Goal: Navigation & Orientation: Find specific page/section

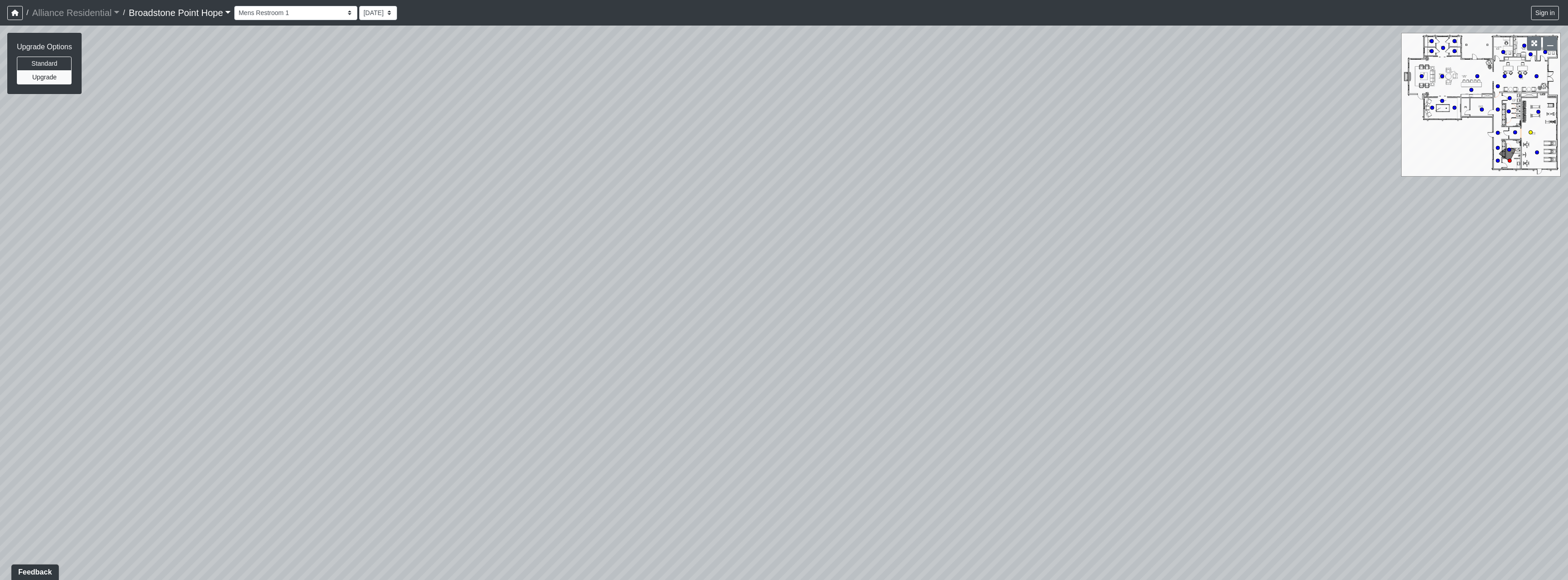
click at [1530, 133] on circle at bounding box center [1531, 132] width 4 height 4
drag, startPoint x: 333, startPoint y: 210, endPoint x: 587, endPoint y: 204, distance: 254.1
click at [587, 204] on div "Loading... Machines Loading... Cardio Loading... Leasing - Corridor Entry Loadi…" at bounding box center [784, 302] width 1568 height 554
drag, startPoint x: 434, startPoint y: 195, endPoint x: 701, endPoint y: 201, distance: 267.1
click at [701, 201] on div "Loading... Machines Loading... Cardio Loading... Leasing - Corridor Entry Loadi…" at bounding box center [784, 302] width 1568 height 554
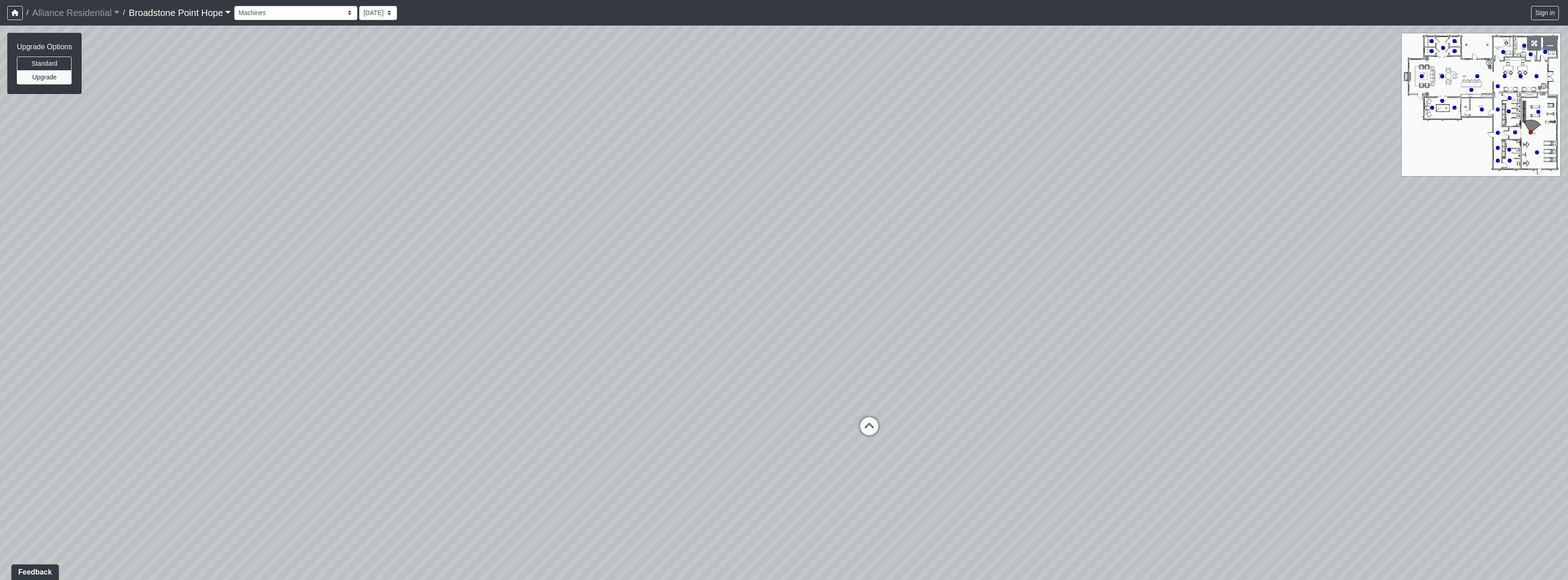
drag, startPoint x: 478, startPoint y: 214, endPoint x: 836, endPoint y: 190, distance: 358.8
click at [836, 190] on div "Loading... Machines Loading... Cardio Loading... Leasing - Corridor Entry Loadi…" at bounding box center [784, 302] width 1568 height 554
drag, startPoint x: 514, startPoint y: 204, endPoint x: 807, endPoint y: 184, distance: 293.7
click at [807, 184] on div "Loading... Machines Loading... Cardio Loading... Leasing - Corridor Entry Loadi…" at bounding box center [784, 302] width 1568 height 554
drag, startPoint x: 634, startPoint y: 187, endPoint x: 1009, endPoint y: 208, distance: 375.6
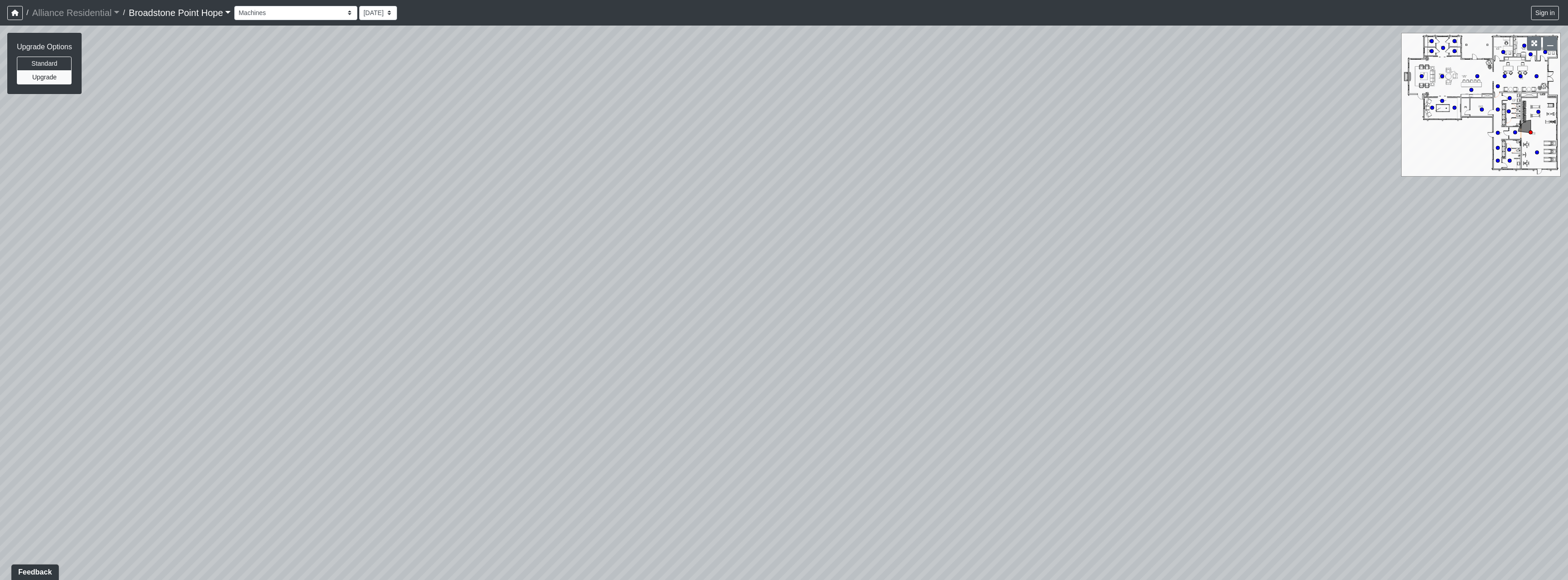
click at [1009, 208] on div "Loading... Machines Loading... Cardio Loading... Leasing - Corridor Entry Loadi…" at bounding box center [784, 302] width 1568 height 554
drag, startPoint x: 540, startPoint y: 240, endPoint x: 965, endPoint y: 218, distance: 425.6
click at [965, 218] on div "Loading... Machines Loading... Cardio Loading... Leasing - Corridor Entry Loadi…" at bounding box center [784, 302] width 1568 height 554
drag, startPoint x: 846, startPoint y: 188, endPoint x: 949, endPoint y: 175, distance: 103.8
click at [949, 175] on div "Loading... Machines Loading... Cardio Loading... Leasing - Corridor Entry Loadi…" at bounding box center [784, 302] width 1568 height 554
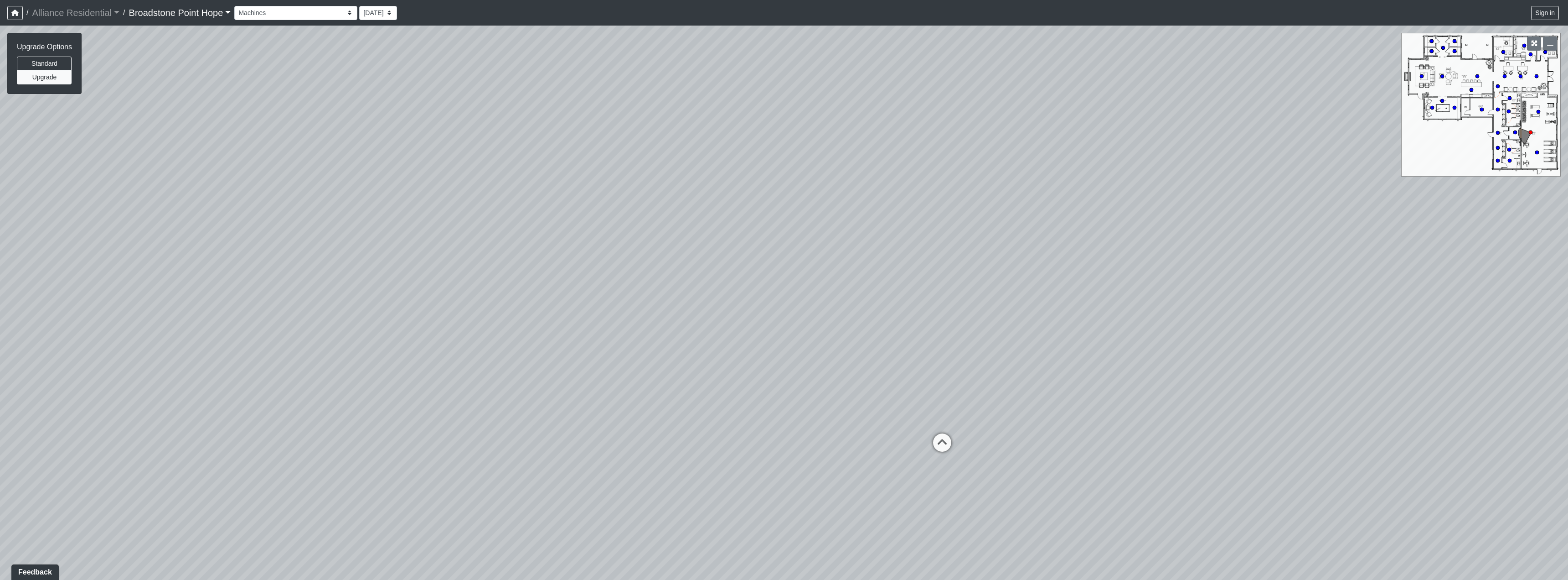
drag, startPoint x: 579, startPoint y: 211, endPoint x: 637, endPoint y: 293, distance: 100.4
click at [637, 293] on div "Loading... Machines Loading... Cardio Loading... Leasing - Corridor Entry Loadi…" at bounding box center [784, 302] width 1568 height 554
drag, startPoint x: 718, startPoint y: 182, endPoint x: 965, endPoint y: 192, distance: 247.2
click at [965, 192] on div "Loading... Machines Loading... Cardio Loading... Leasing - Corridor Entry Loadi…" at bounding box center [784, 302] width 1568 height 554
drag, startPoint x: 516, startPoint y: 261, endPoint x: 454, endPoint y: 319, distance: 84.9
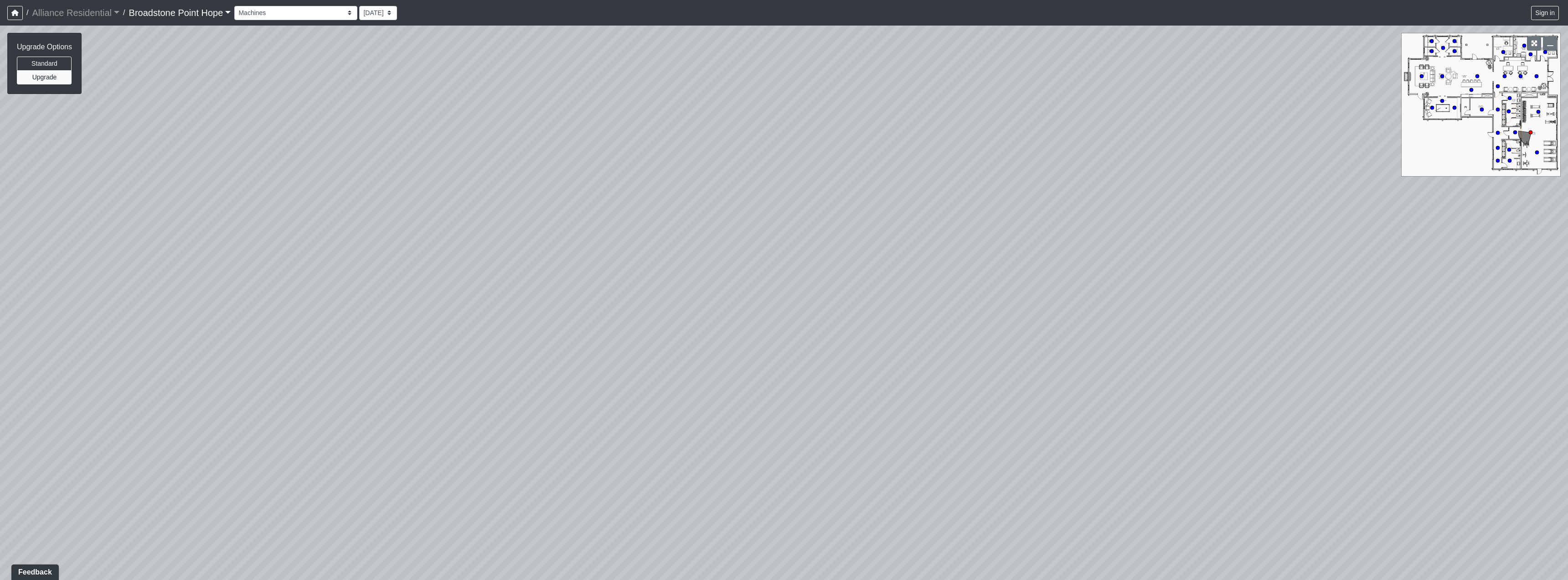
click at [454, 319] on div "Loading... Machines Loading... Cardio Loading... Leasing - Corridor Entry Loadi…" at bounding box center [784, 302] width 1568 height 554
click at [1539, 113] on circle at bounding box center [1539, 112] width 4 height 4
drag, startPoint x: 1160, startPoint y: 242, endPoint x: 599, endPoint y: 192, distance: 563.2
click at [599, 192] on div "Loading... Machines Loading... Cardio Loading... Leasing - Corridor Entry Loadi…" at bounding box center [784, 302] width 1568 height 554
drag, startPoint x: 873, startPoint y: 236, endPoint x: 347, endPoint y: 251, distance: 526.2
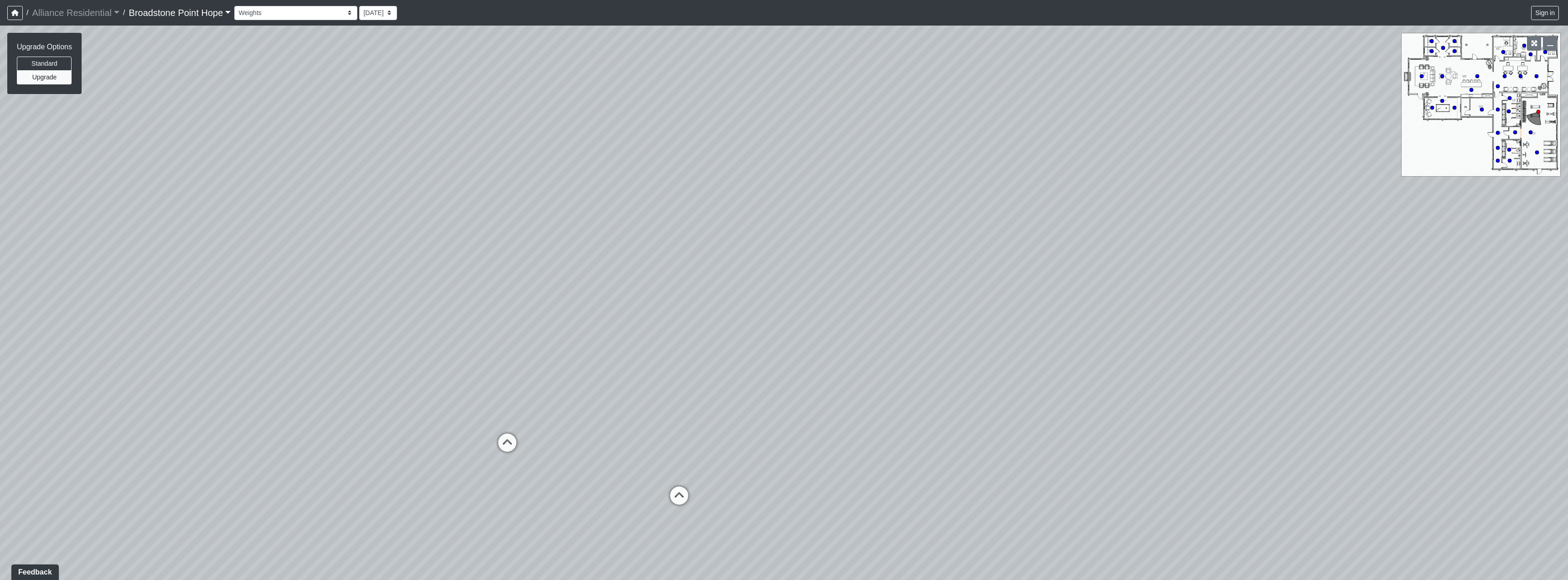
click at [347, 251] on div "Loading... Machines Loading... Cardio Loading... Leasing - Corridor Entry Loadi…" at bounding box center [784, 302] width 1568 height 554
drag, startPoint x: 702, startPoint y: 309, endPoint x: 598, endPoint y: 313, distance: 104.1
click at [598, 313] on div "Loading... Machines Loading... Cardio Loading... Leasing - Corridor Entry Loadi…" at bounding box center [784, 302] width 1568 height 554
click at [1509, 112] on circle at bounding box center [1508, 112] width 4 height 4
select select "kHBkm7W8ZxTRuWXdkq8S7c"
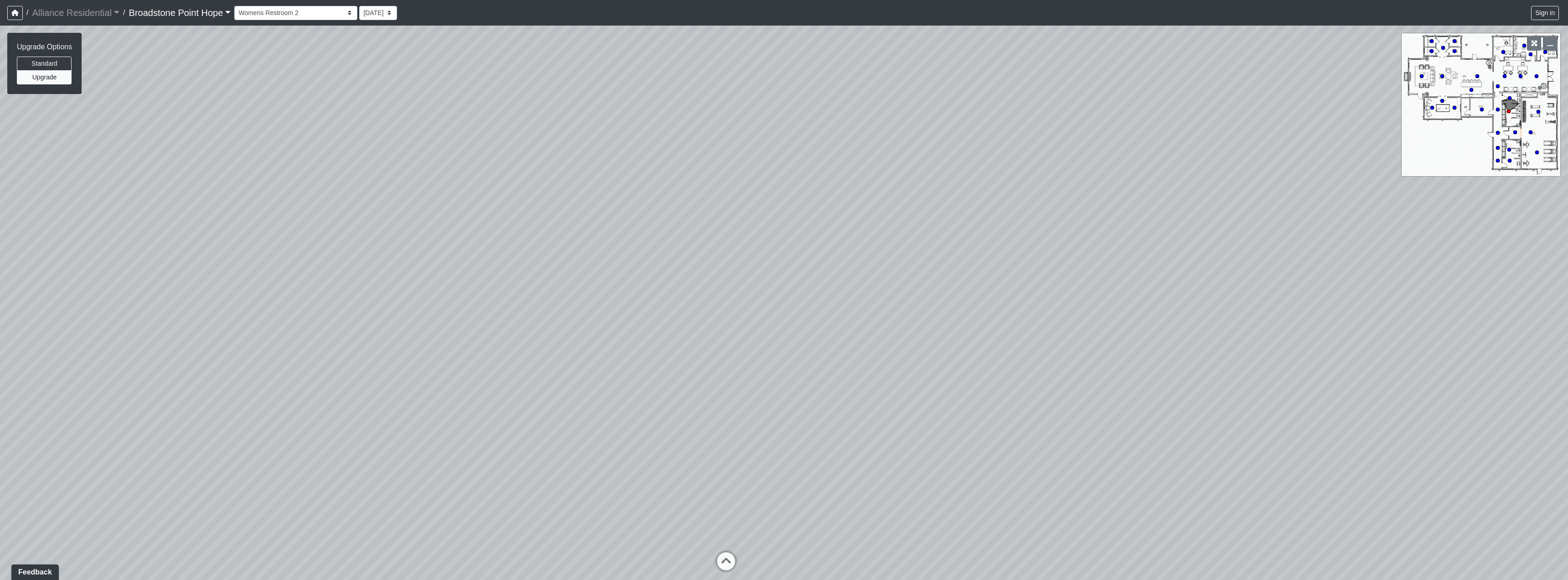
drag, startPoint x: 599, startPoint y: 194, endPoint x: 454, endPoint y: 220, distance: 147.3
click at [454, 220] on div "Loading... Machines Loading... Cardio Loading... Leasing - Corridor Entry Loadi…" at bounding box center [784, 302] width 1568 height 554
drag, startPoint x: 515, startPoint y: 270, endPoint x: 402, endPoint y: 290, distance: 114.8
click at [402, 290] on div "Loading... Machines Loading... Cardio Loading... Leasing - Corridor Entry Loadi…" at bounding box center [784, 302] width 1568 height 554
drag, startPoint x: 1008, startPoint y: 213, endPoint x: 591, endPoint y: 216, distance: 417.0
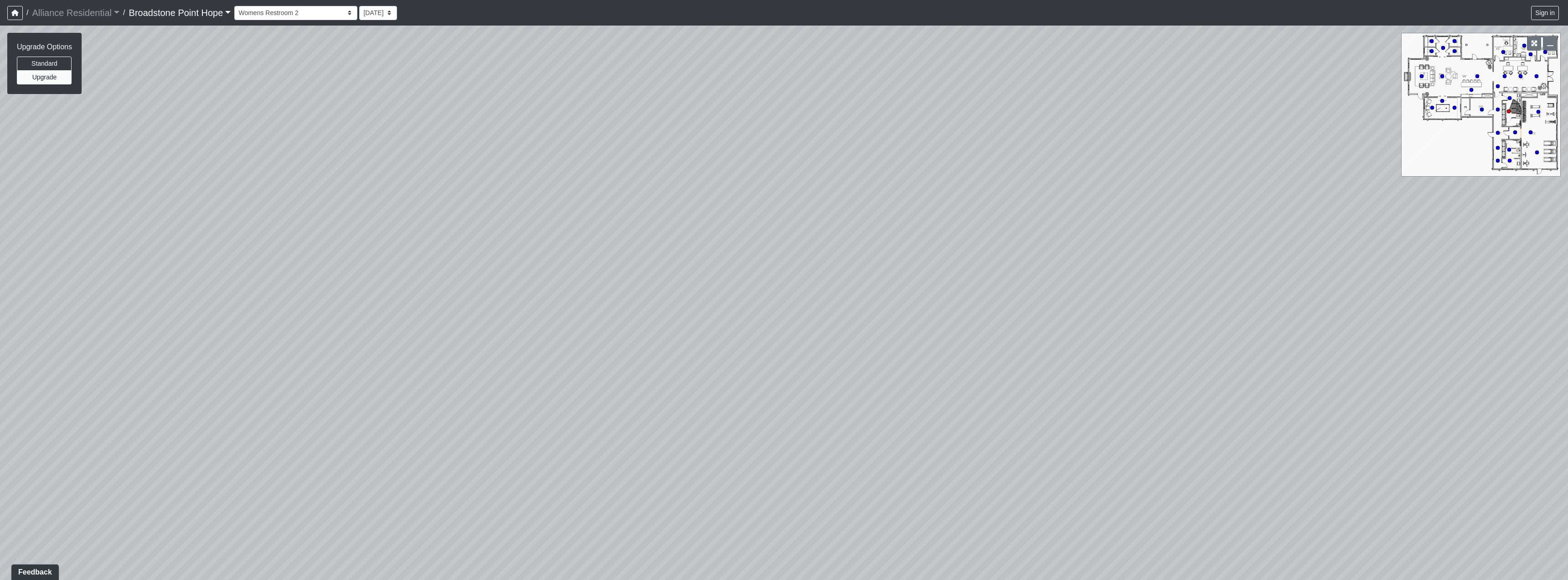
click at [591, 216] on div "Loading... Machines Loading... Cardio Loading... Leasing - Corridor Entry Loadi…" at bounding box center [784, 302] width 1568 height 554
drag, startPoint x: 864, startPoint y: 162, endPoint x: 679, endPoint y: 343, distance: 258.8
click at [679, 343] on div "Loading... Machines Loading... Cardio Loading... Leasing - Corridor Entry Loadi…" at bounding box center [784, 302] width 1568 height 554
drag, startPoint x: 837, startPoint y: 171, endPoint x: 971, endPoint y: 277, distance: 170.9
click at [971, 278] on div "Loading... Machines Loading... Cardio Loading... Leasing - Corridor Entry Loadi…" at bounding box center [784, 302] width 1568 height 554
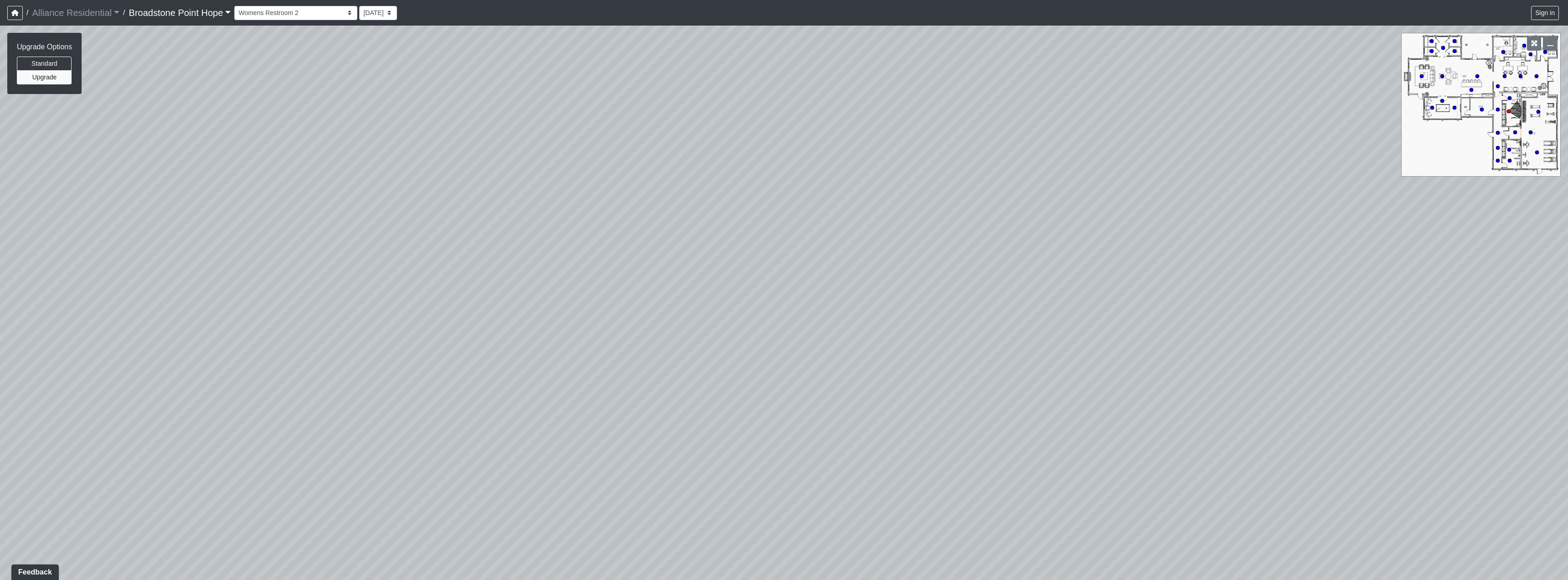
drag, startPoint x: 1168, startPoint y: 119, endPoint x: 652, endPoint y: 170, distance: 518.5
click at [652, 170] on div "Loading... Machines Loading... Cardio Loading... Leasing - Corridor Entry Loadi…" at bounding box center [784, 302] width 1568 height 554
drag, startPoint x: 1125, startPoint y: 250, endPoint x: 588, endPoint y: 191, distance: 540.2
click at [575, 187] on div "Loading... Machines Loading... Cardio Loading... Leasing - Corridor Entry Loadi…" at bounding box center [784, 302] width 1568 height 554
drag, startPoint x: 1005, startPoint y: 328, endPoint x: 621, endPoint y: 204, distance: 403.5
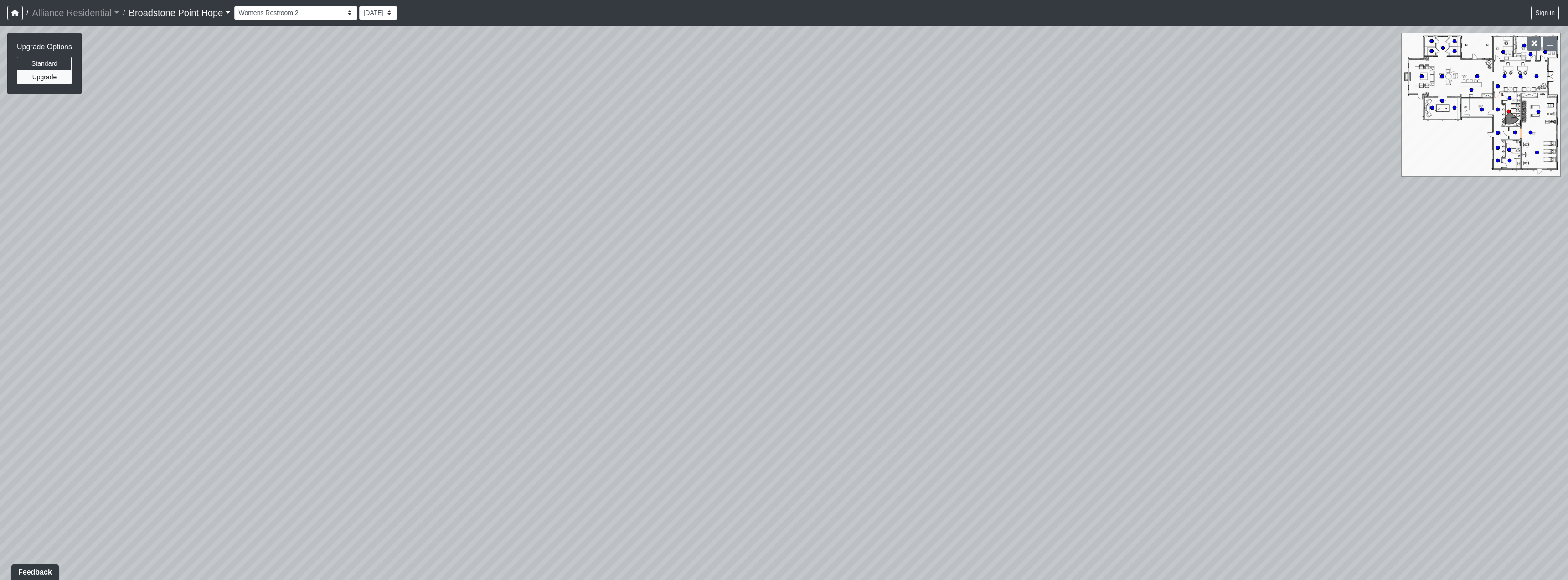
click at [621, 204] on div "Loading... Machines Loading... Cardio Loading... Leasing - Corridor Entry Loadi…" at bounding box center [784, 302] width 1568 height 554
drag, startPoint x: 790, startPoint y: 368, endPoint x: 820, endPoint y: 274, distance: 98.7
click at [820, 274] on div "Loading... Machines Loading... Cardio Loading... Leasing - Corridor Entry Loadi…" at bounding box center [784, 302] width 1568 height 554
drag, startPoint x: 784, startPoint y: 356, endPoint x: 836, endPoint y: 259, distance: 110.1
click at [836, 259] on div "Loading... Machines Loading... Cardio Loading... Leasing - Corridor Entry Loadi…" at bounding box center [784, 302] width 1568 height 554
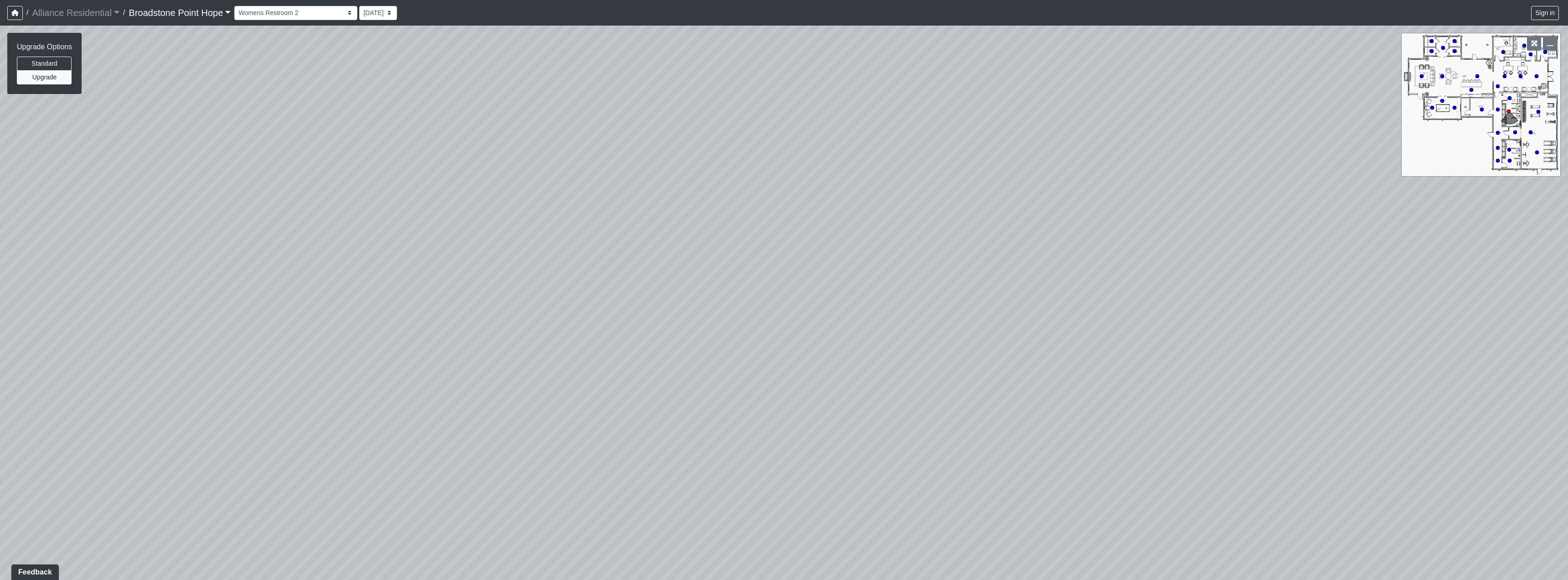
drag, startPoint x: 882, startPoint y: 240, endPoint x: 890, endPoint y: 221, distance: 20.6
click at [890, 221] on div "Loading... Machines Loading... Cardio Loading... Leasing - Corridor Entry Loadi…" at bounding box center [784, 302] width 1568 height 554
drag, startPoint x: 824, startPoint y: 308, endPoint x: 904, endPoint y: 234, distance: 109.0
click at [904, 234] on div "Loading... Machines Loading... Cardio Loading... Leasing - Corridor Entry Loadi…" at bounding box center [784, 302] width 1568 height 554
drag, startPoint x: 940, startPoint y: 222, endPoint x: 1059, endPoint y: 213, distance: 119.3
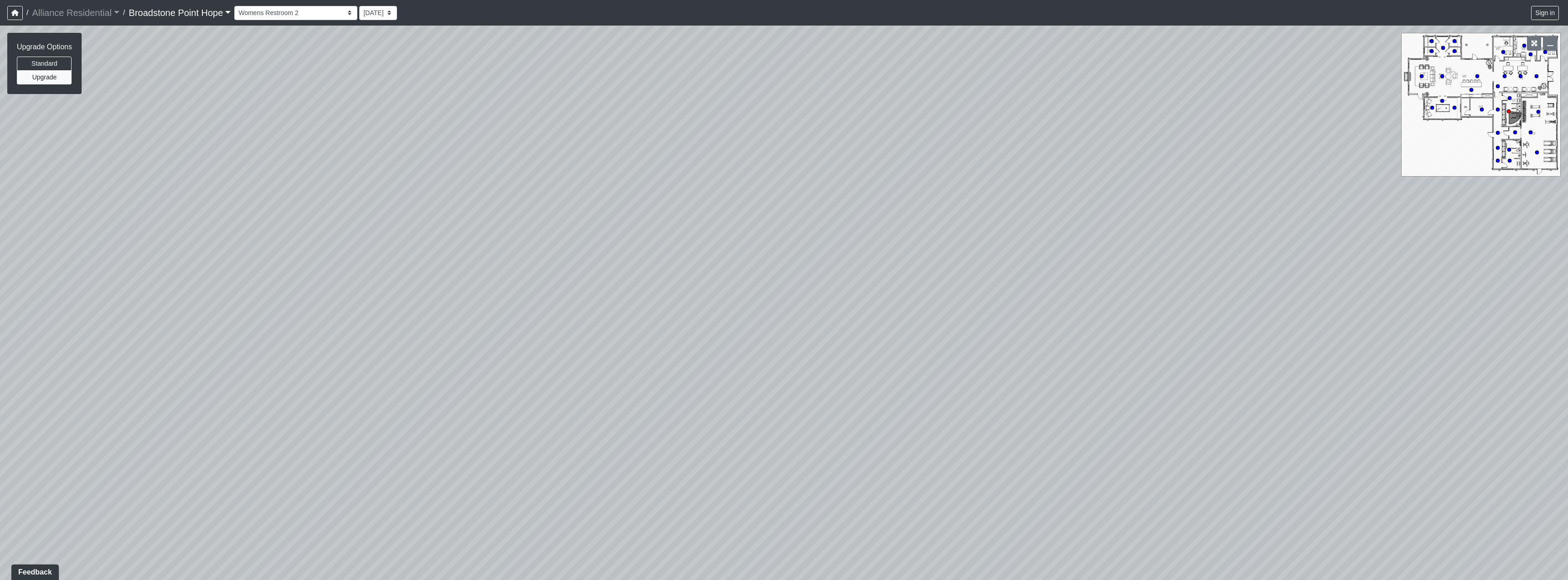
click at [1068, 213] on div "Loading... Machines Loading... Cardio Loading... Leasing - Corridor Entry Loadi…" at bounding box center [784, 302] width 1568 height 554
drag, startPoint x: 789, startPoint y: 214, endPoint x: 1101, endPoint y: 178, distance: 314.1
click at [1101, 178] on div "Loading... Machines Loading... Cardio Loading... Leasing - Corridor Entry Loadi…" at bounding box center [784, 302] width 1568 height 554
drag, startPoint x: 704, startPoint y: 198, endPoint x: 998, endPoint y: 183, distance: 294.4
click at [998, 183] on div "Loading... Machines Loading... Cardio Loading... Leasing - Corridor Entry Loadi…" at bounding box center [784, 302] width 1568 height 554
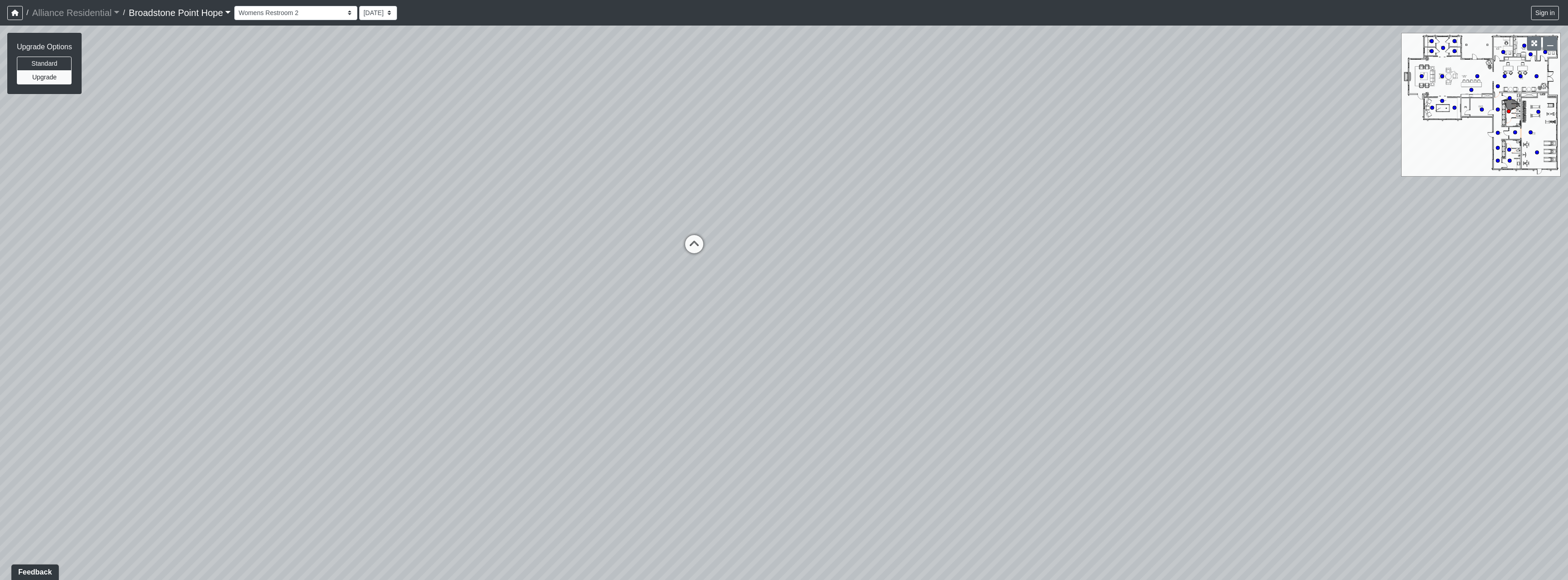
drag, startPoint x: 452, startPoint y: 209, endPoint x: 944, endPoint y: 234, distance: 492.6
click at [944, 234] on div "Loading... Machines Loading... Cardio Loading... Leasing - Corridor Entry Loadi…" at bounding box center [784, 302] width 1568 height 554
drag, startPoint x: 674, startPoint y: 138, endPoint x: 736, endPoint y: 372, distance: 242.1
click at [737, 376] on div "Loading... Machines Loading... Cardio Loading... Leasing - Corridor Entry Loadi…" at bounding box center [784, 302] width 1568 height 554
drag, startPoint x: 690, startPoint y: 181, endPoint x: 734, endPoint y: 290, distance: 117.5
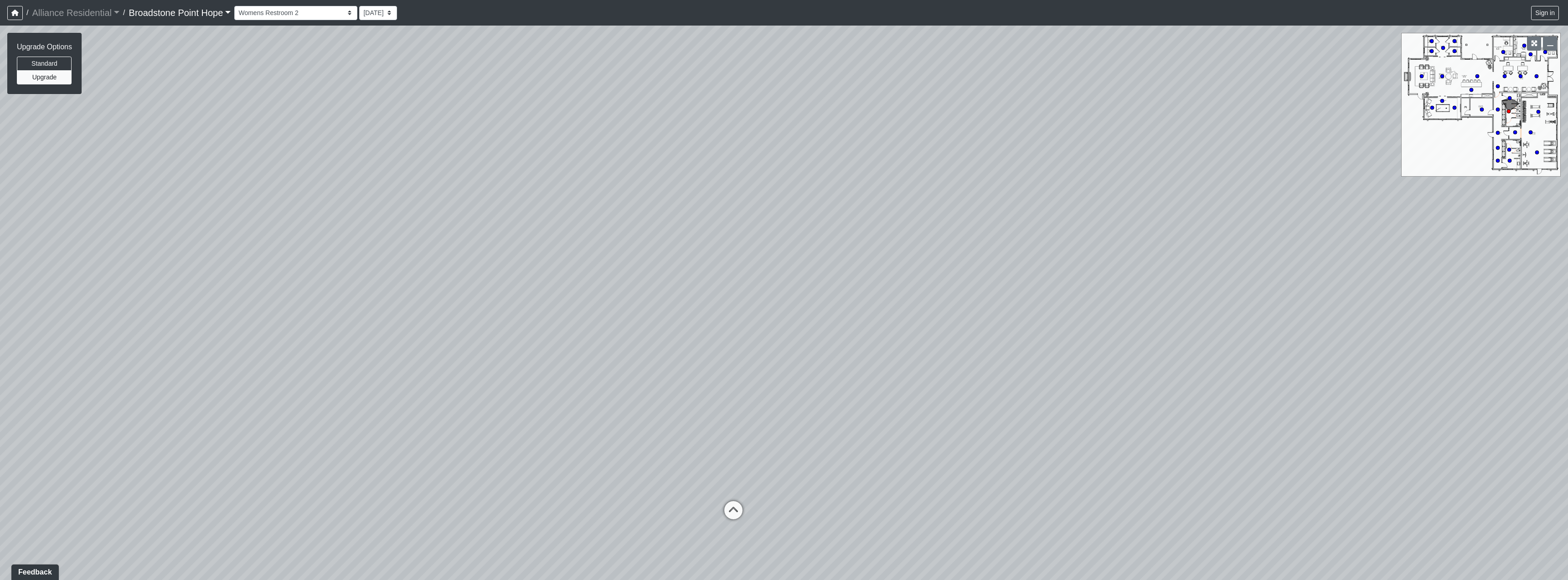
click at [735, 310] on div "Loading... Machines Loading... Cardio Loading... Leasing - Corridor Entry Loadi…" at bounding box center [784, 302] width 1568 height 554
